Goal: Find contact information: Find contact information

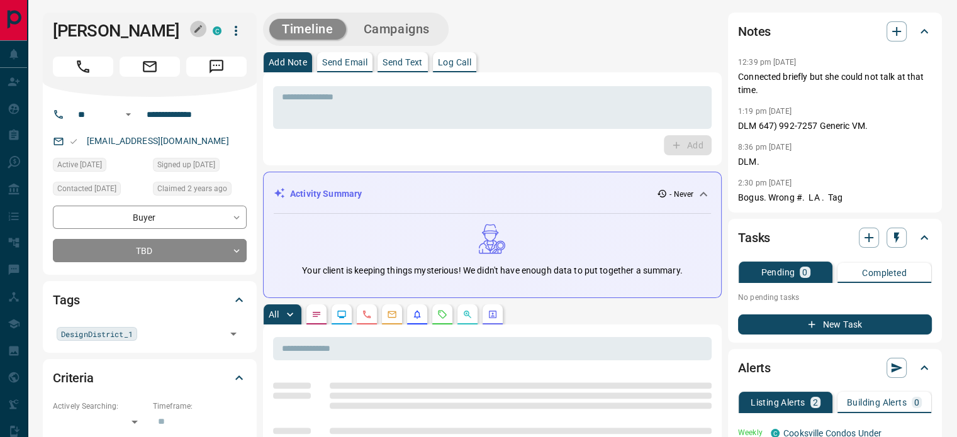
click at [198, 22] on button "button" at bounding box center [198, 29] width 16 height 16
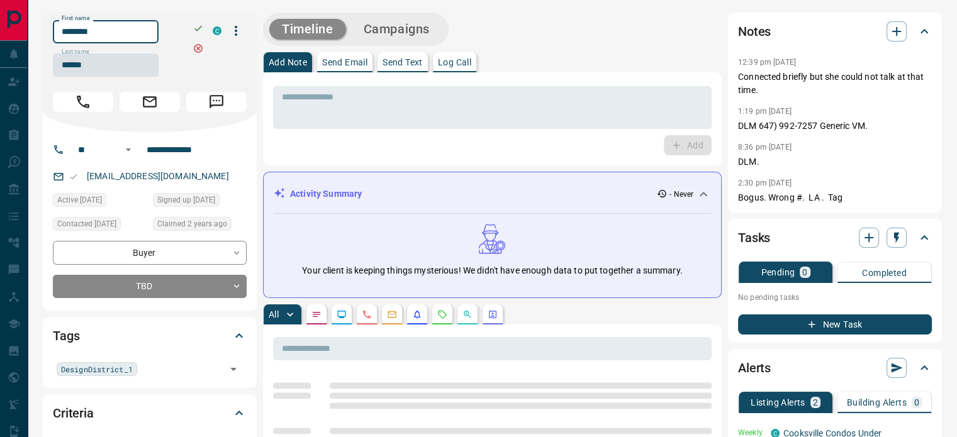
click at [131, 34] on input "********" at bounding box center [106, 31] width 106 height 23
click at [116, 67] on input "******" at bounding box center [106, 64] width 106 height 23
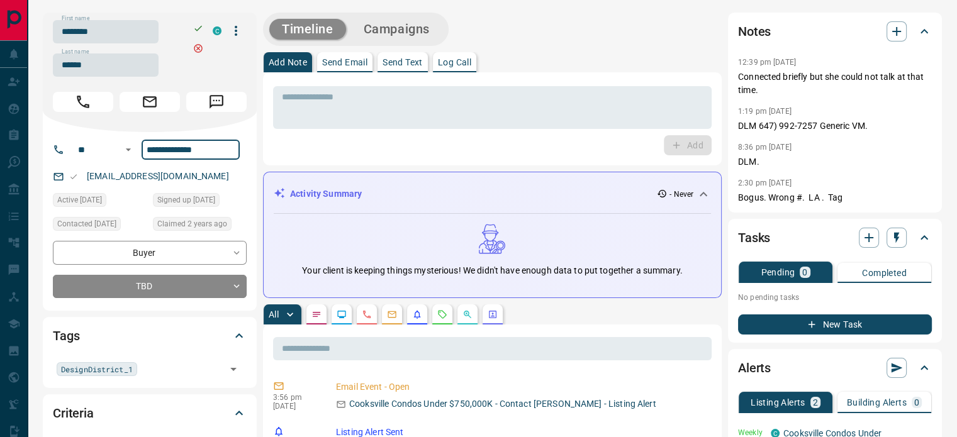
click at [166, 140] on input "**********" at bounding box center [191, 150] width 98 height 20
click at [189, 177] on div "[EMAIL_ADDRESS][DOMAIN_NAME]" at bounding box center [150, 176] width 194 height 21
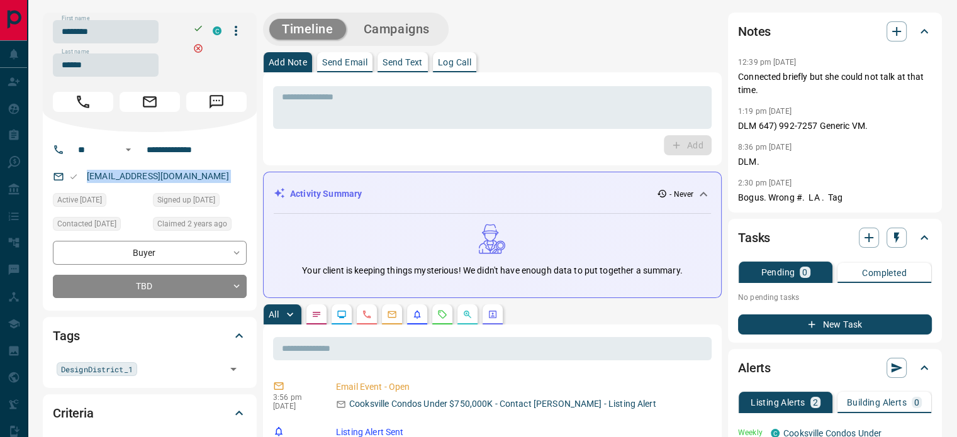
click at [189, 177] on div "[EMAIL_ADDRESS][DOMAIN_NAME]" at bounding box center [150, 176] width 194 height 21
copy link "[EMAIL_ADDRESS][DOMAIN_NAME]"
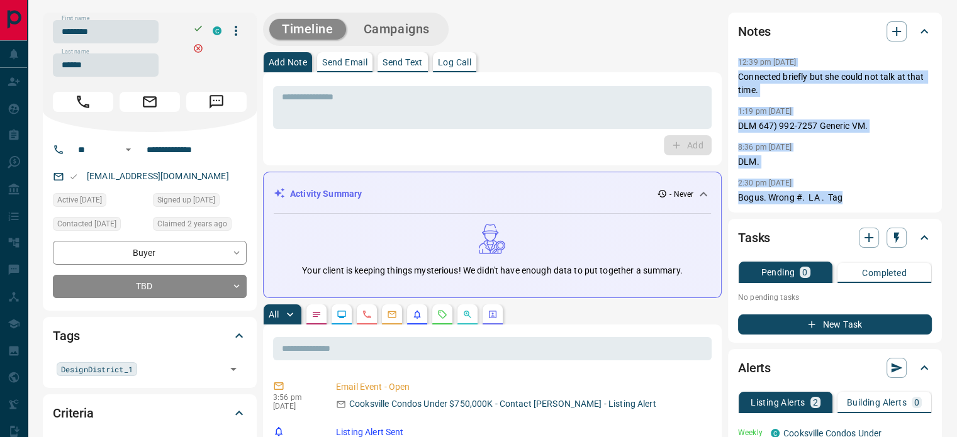
copy div "12:39 pm [DATE] Pin Connected briefly but she could not talk at that time. 1:19…"
drag, startPoint x: 857, startPoint y: 193, endPoint x: 732, endPoint y: 55, distance: 186.3
click at [732, 55] on div "Notes 12:39 pm [DATE] Connected briefly but she could not talk at that time. 1:…" at bounding box center [835, 113] width 214 height 200
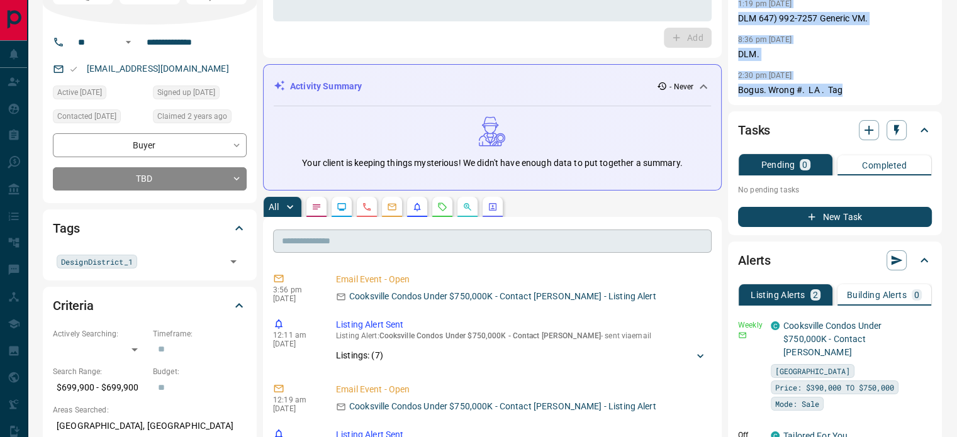
scroll to position [126, 0]
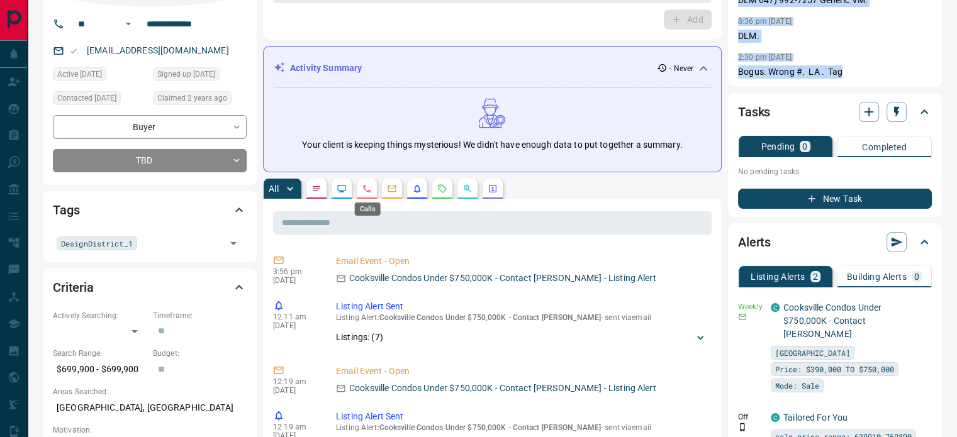
click at [367, 184] on icon "Calls" at bounding box center [367, 189] width 10 height 10
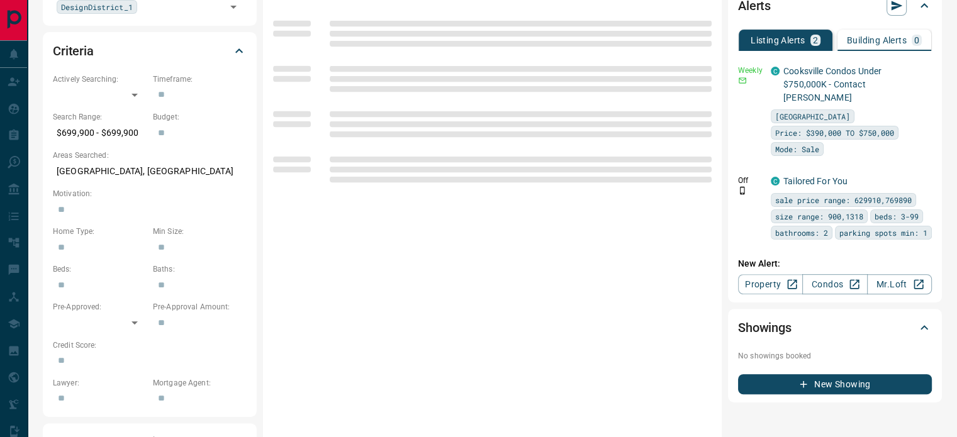
scroll to position [378, 0]
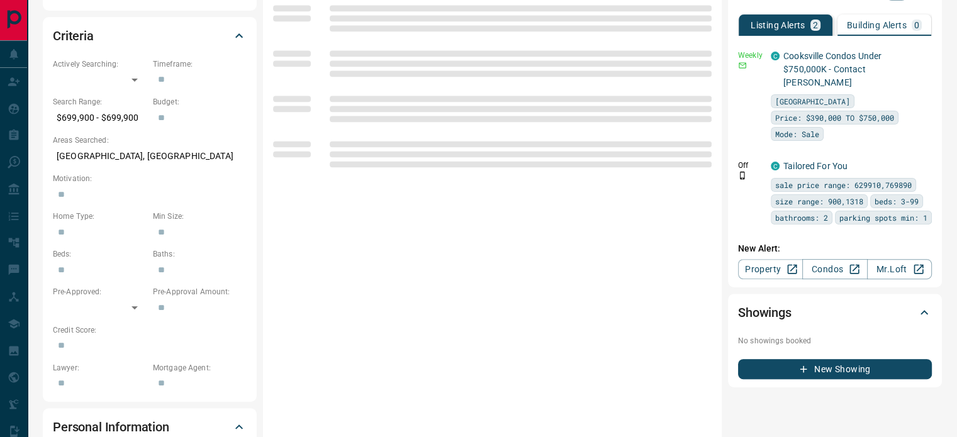
click at [128, 157] on p "[GEOGRAPHIC_DATA], [GEOGRAPHIC_DATA]" at bounding box center [150, 156] width 194 height 21
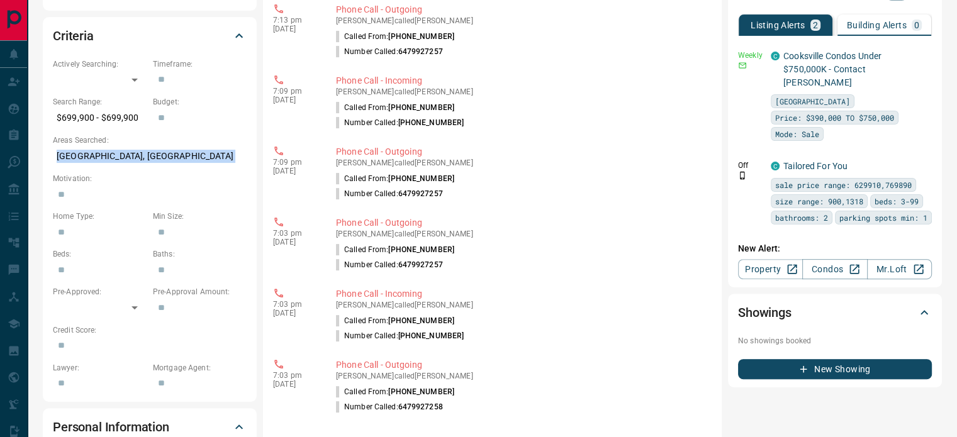
copy p "[GEOGRAPHIC_DATA], [GEOGRAPHIC_DATA]"
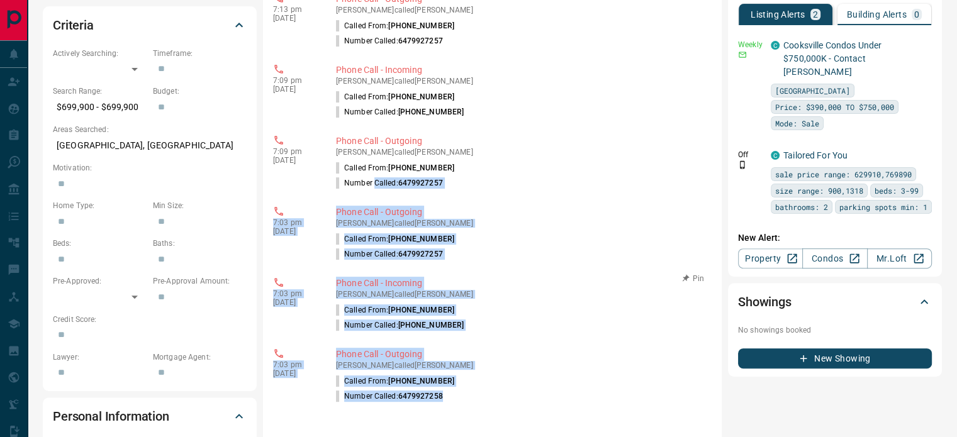
scroll to position [252, 0]
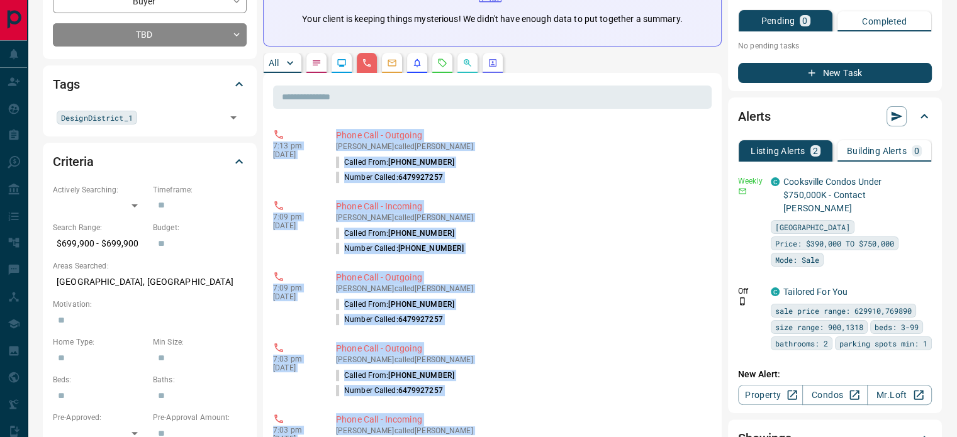
copy div "7:13 pm [DATE] Phone Call - Outgoing [PERSON_NAME] called [PERSON_NAME] Called …"
drag, startPoint x: 469, startPoint y: 277, endPoint x: 264, endPoint y: 135, distance: 249.3
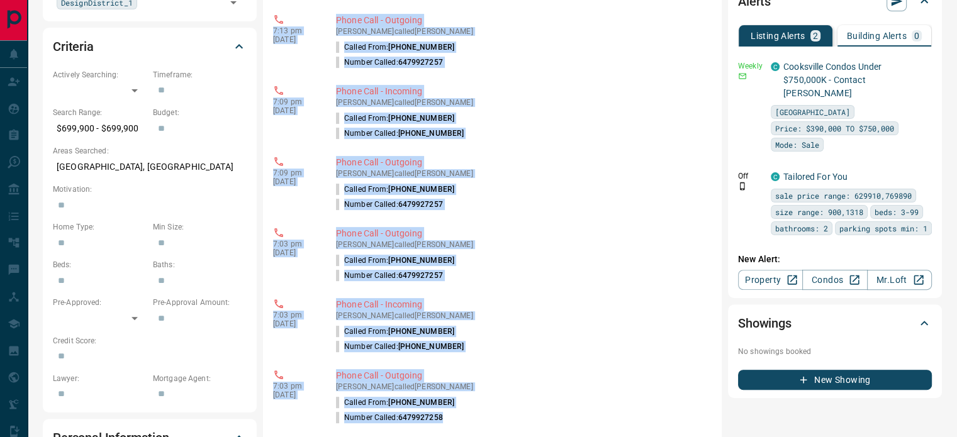
scroll to position [0, 0]
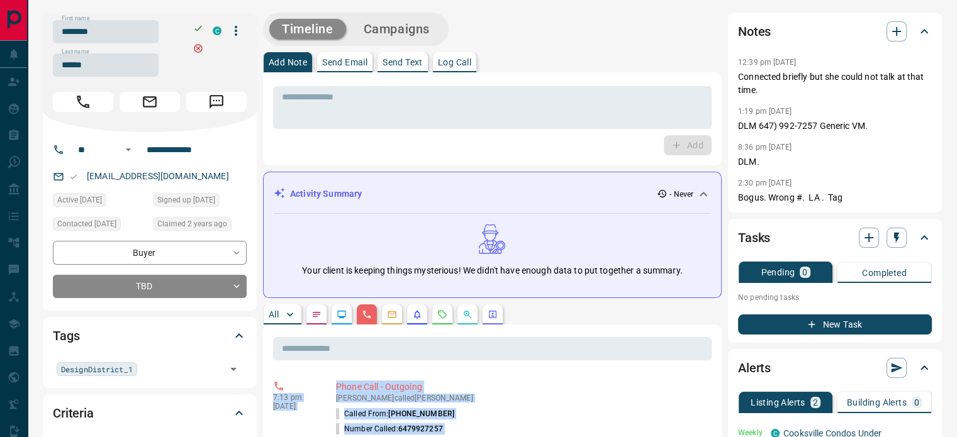
click at [498, 247] on icon at bounding box center [501, 245] width 6 height 6
click at [661, 190] on icon at bounding box center [662, 194] width 9 height 8
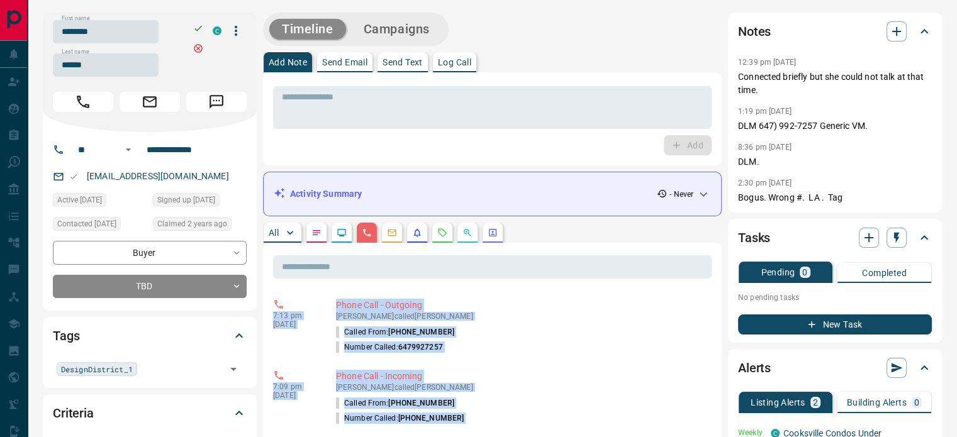
click at [660, 191] on icon at bounding box center [662, 194] width 10 height 10
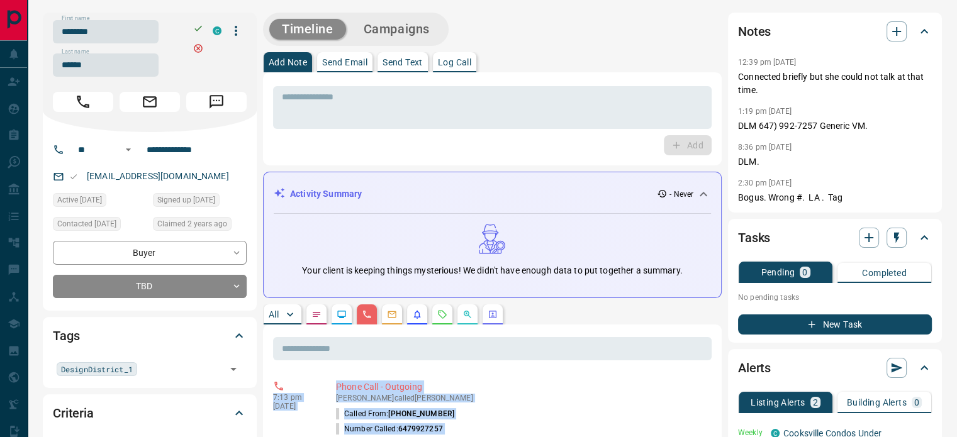
drag, startPoint x: 523, startPoint y: 193, endPoint x: 531, endPoint y: 200, distance: 9.8
click at [524, 193] on div "Activity Summary - Never" at bounding box center [485, 194] width 422 height 13
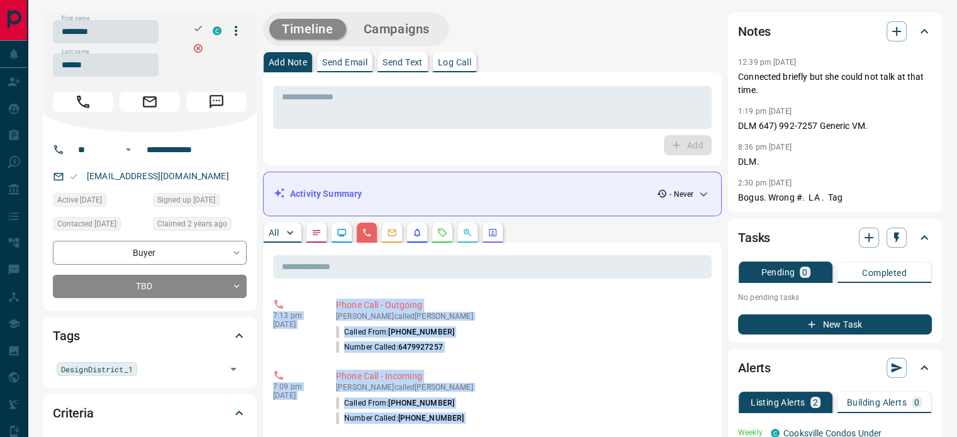
click at [511, 205] on div "Activity Summary - Never" at bounding box center [492, 194] width 437 height 23
